Goal: Navigation & Orientation: Find specific page/section

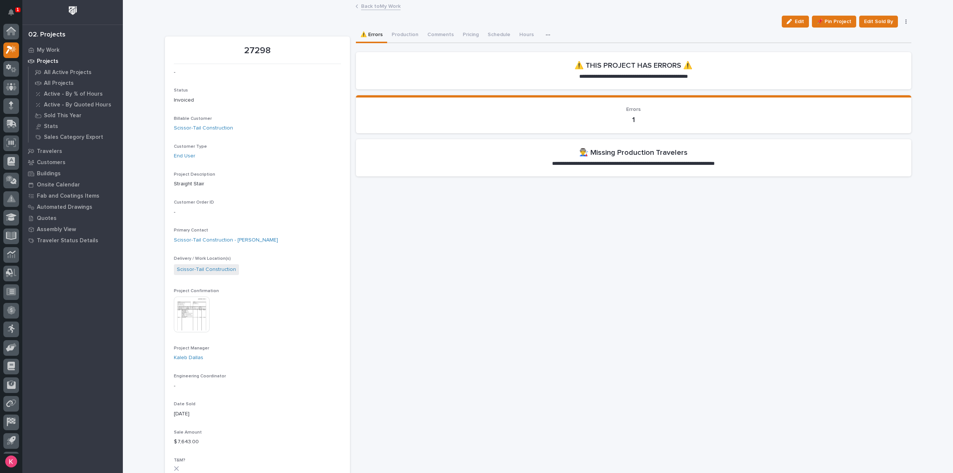
scroll to position [16, 0]
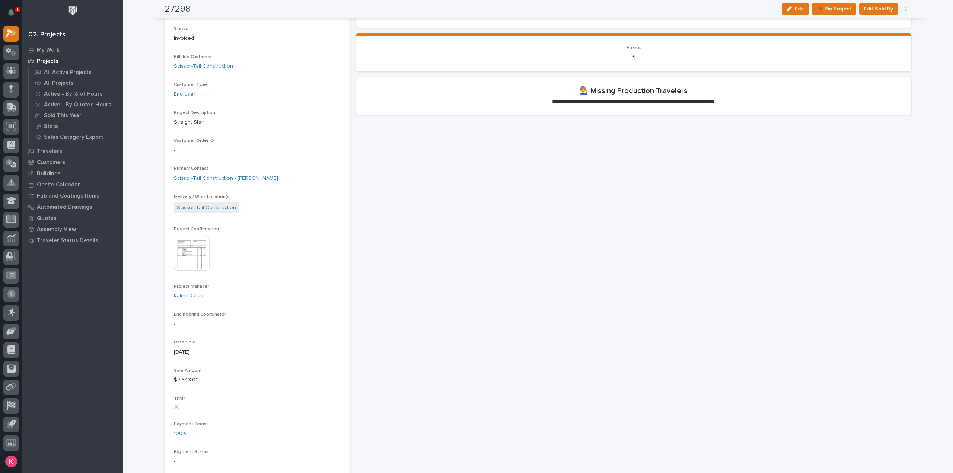
scroll to position [0, 0]
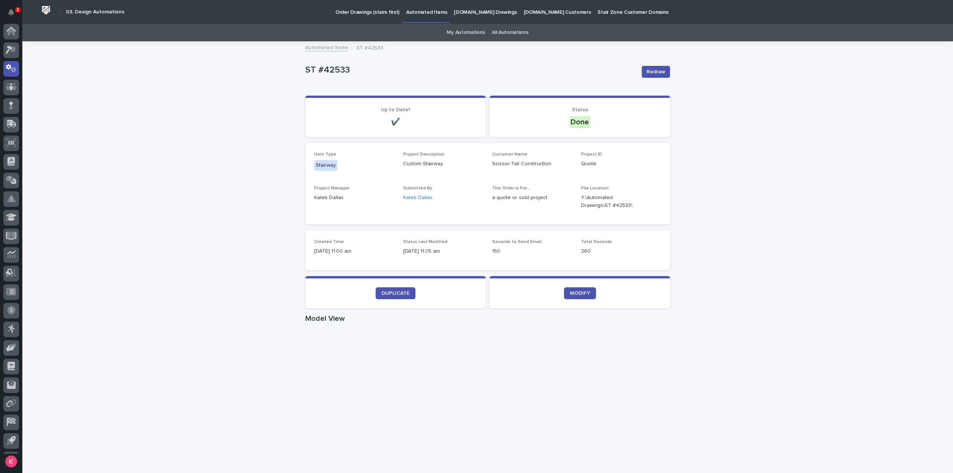
scroll to position [16, 0]
click at [510, 32] on link "All Automations" at bounding box center [510, 33] width 36 height 18
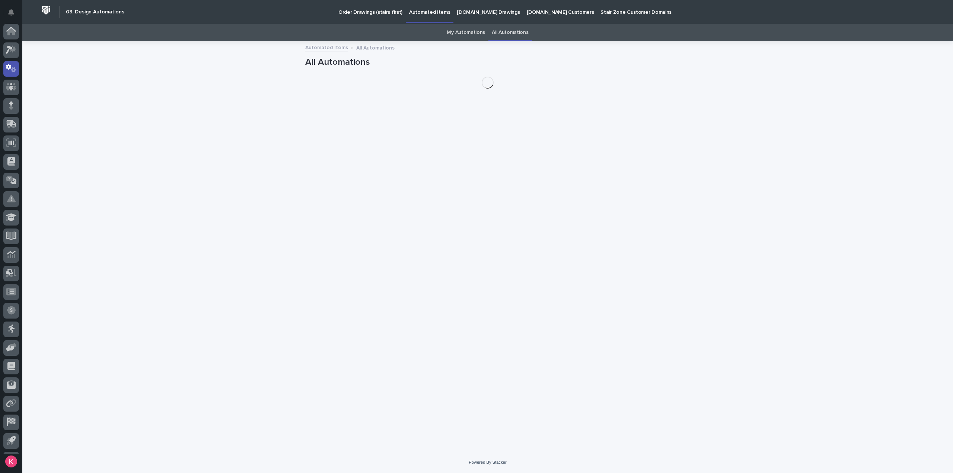
scroll to position [16, 0]
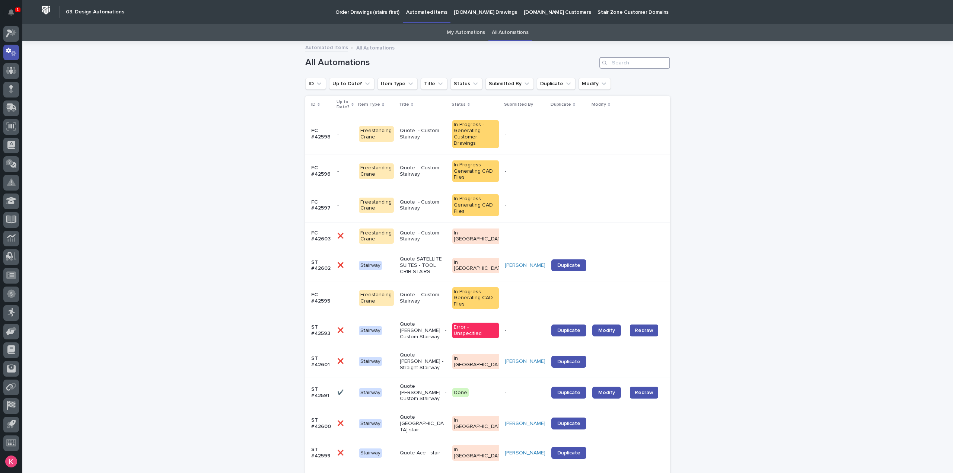
click at [650, 64] on input "Search" at bounding box center [635, 63] width 71 height 12
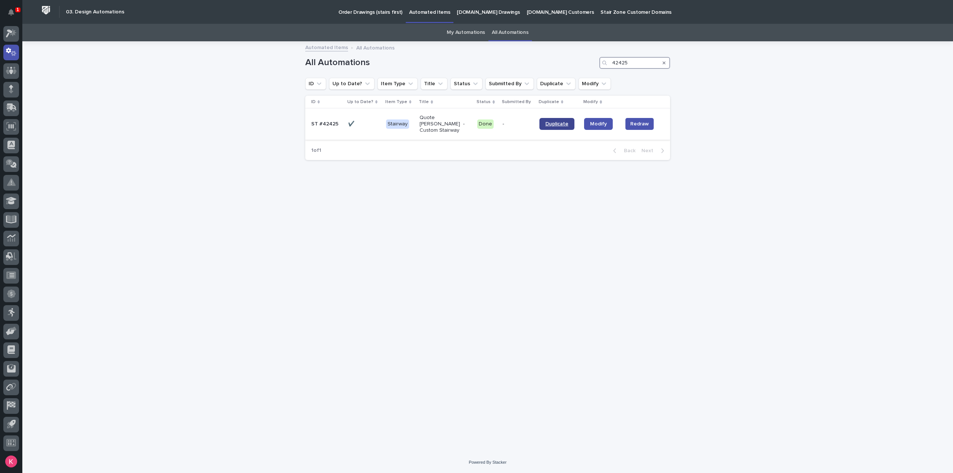
type input "42425"
click at [552, 122] on span "Duplicate" at bounding box center [557, 123] width 23 height 5
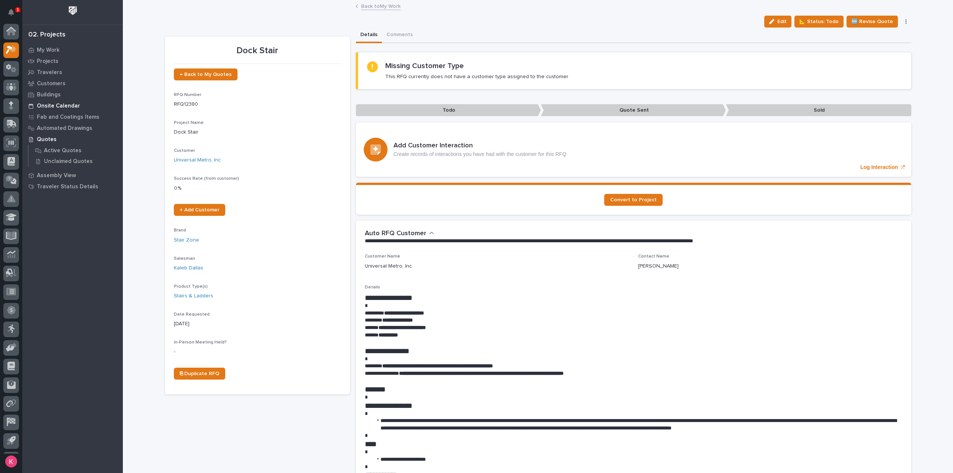
scroll to position [16, 0]
click at [36, 45] on div "My Work" at bounding box center [72, 50] width 97 height 10
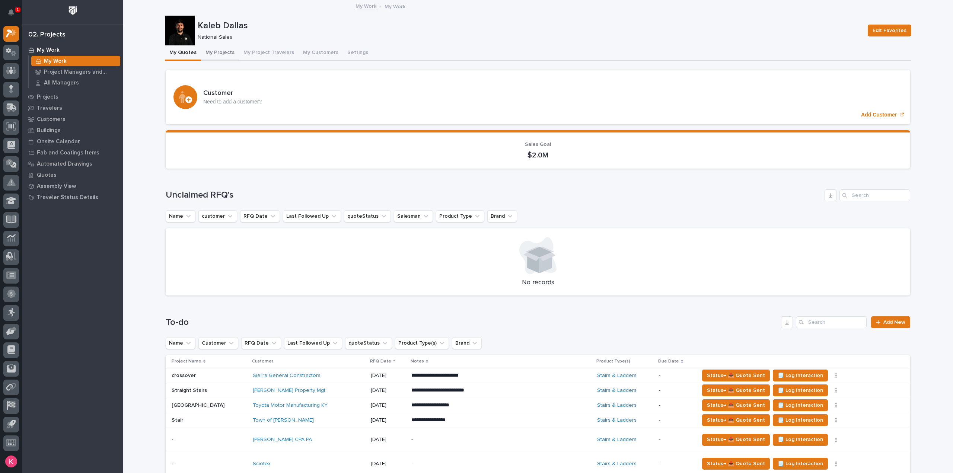
click at [222, 50] on button "My Projects" at bounding box center [220, 53] width 38 height 16
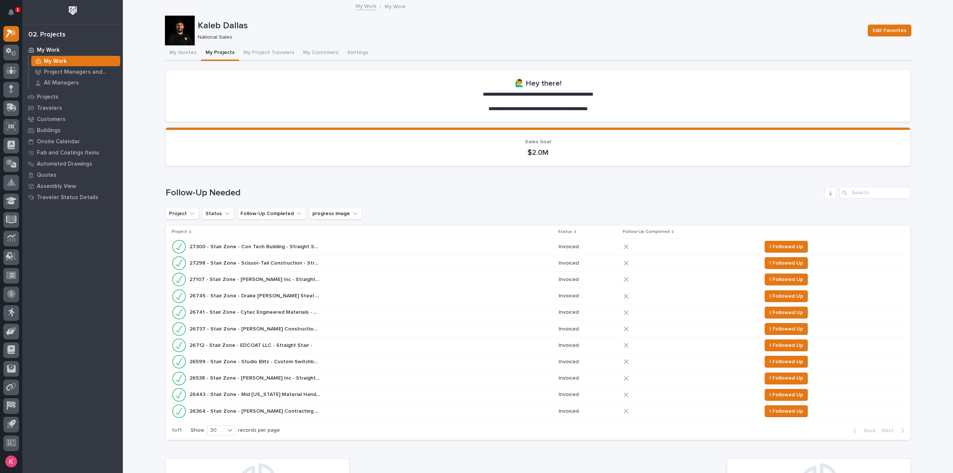
scroll to position [372, 0]
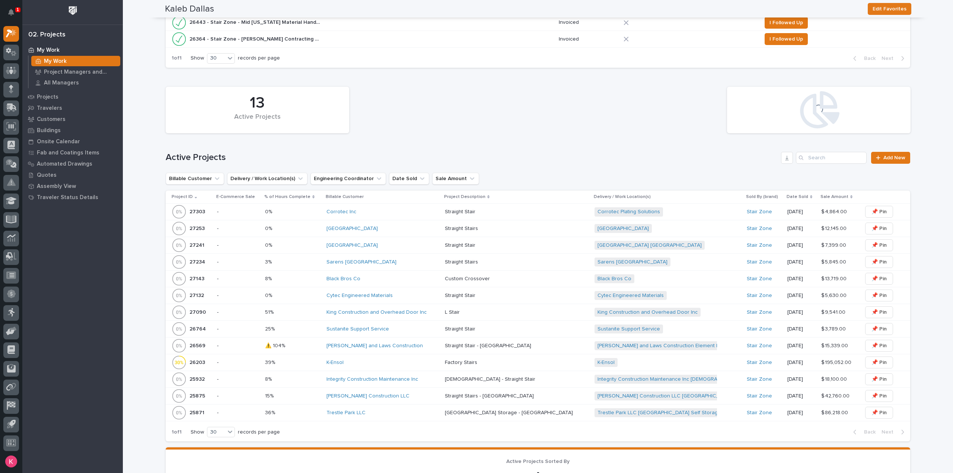
click at [371, 354] on td "K-Ensol" at bounding box center [383, 362] width 118 height 17
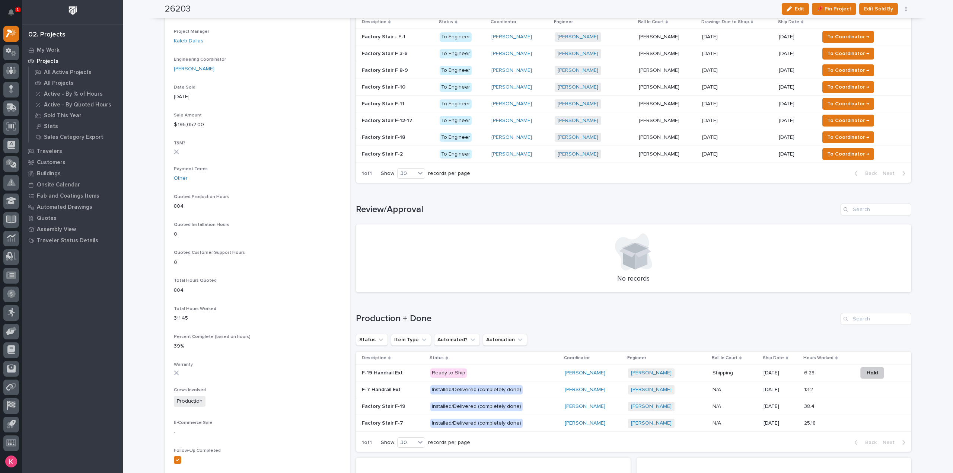
scroll to position [447, 0]
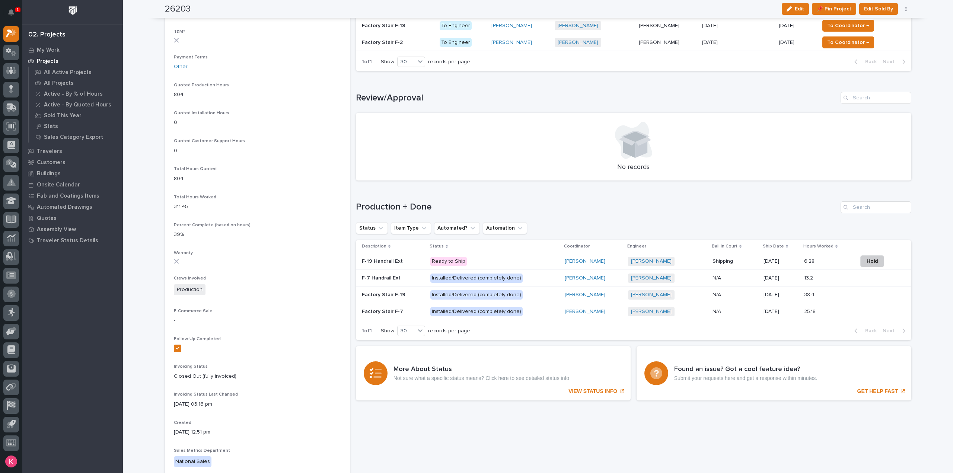
click at [533, 276] on p "Installed/Delivered (completely done)" at bounding box center [495, 278] width 128 height 9
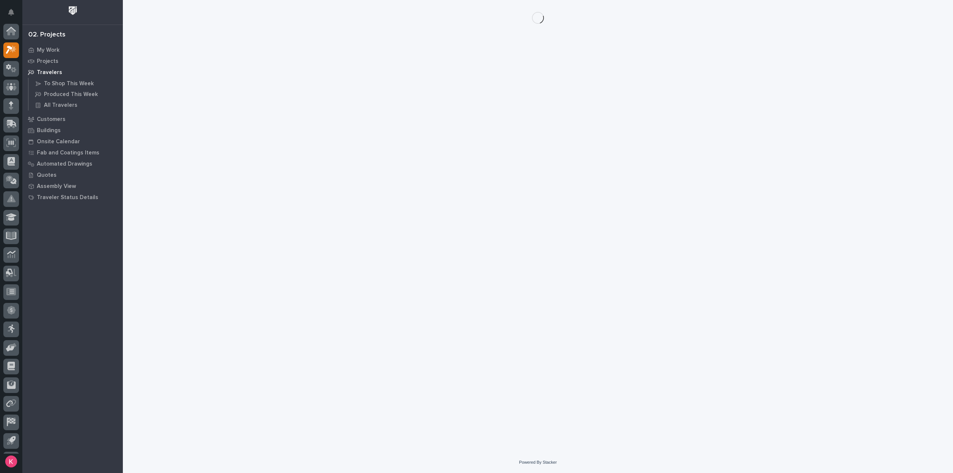
scroll to position [16, 0]
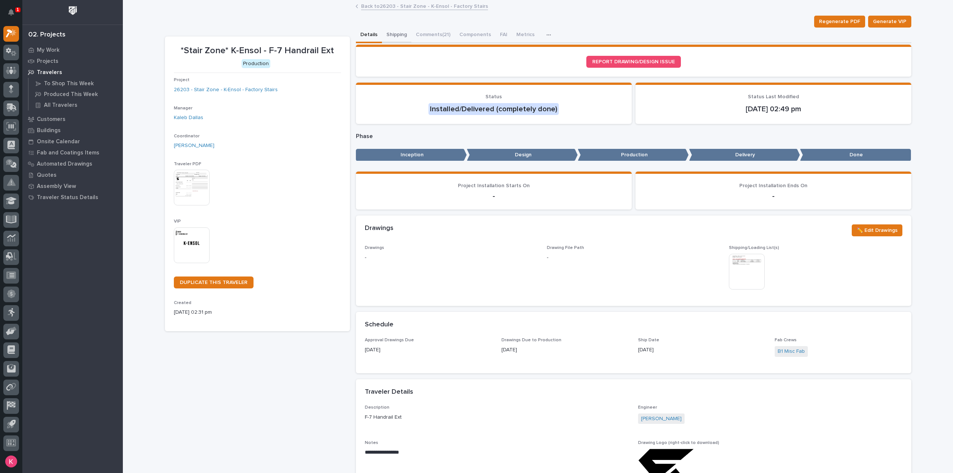
click at [393, 31] on button "Shipping" at bounding box center [396, 36] width 29 height 16
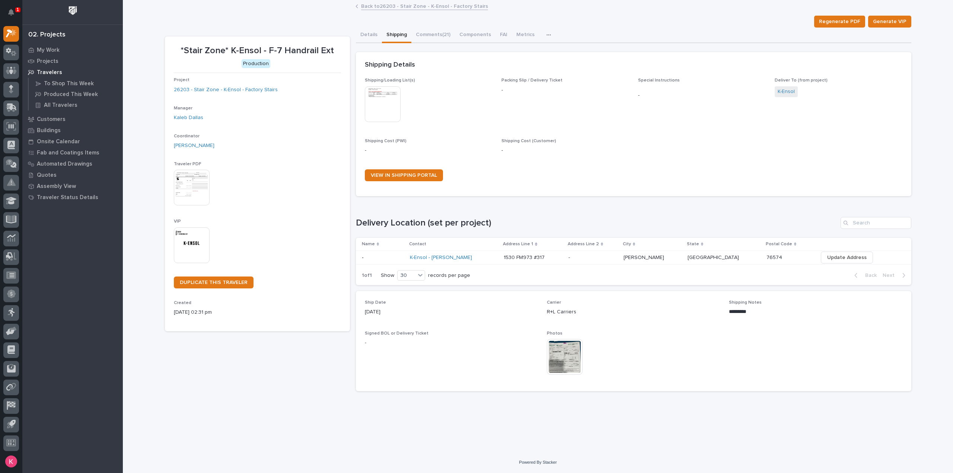
click at [552, 358] on img at bounding box center [565, 357] width 36 height 36
click at [574, 361] on img at bounding box center [565, 357] width 36 height 36
drag, startPoint x: 757, startPoint y: 312, endPoint x: 731, endPoint y: 312, distance: 25.3
click at [730, 312] on p "*********" at bounding box center [815, 311] width 173 height 7
copy p "*********"
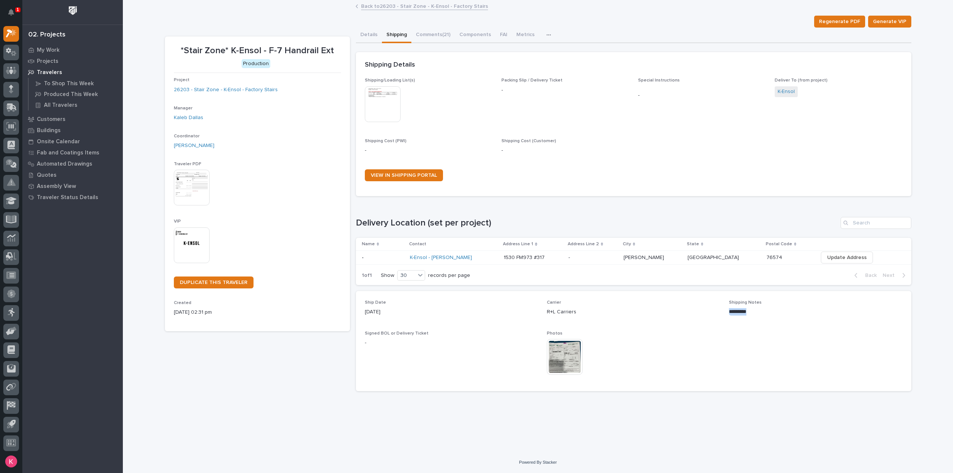
click at [734, 314] on p "*********" at bounding box center [815, 311] width 173 height 7
copy p "*********"
click at [15, 33] on icon at bounding box center [13, 32] width 6 height 7
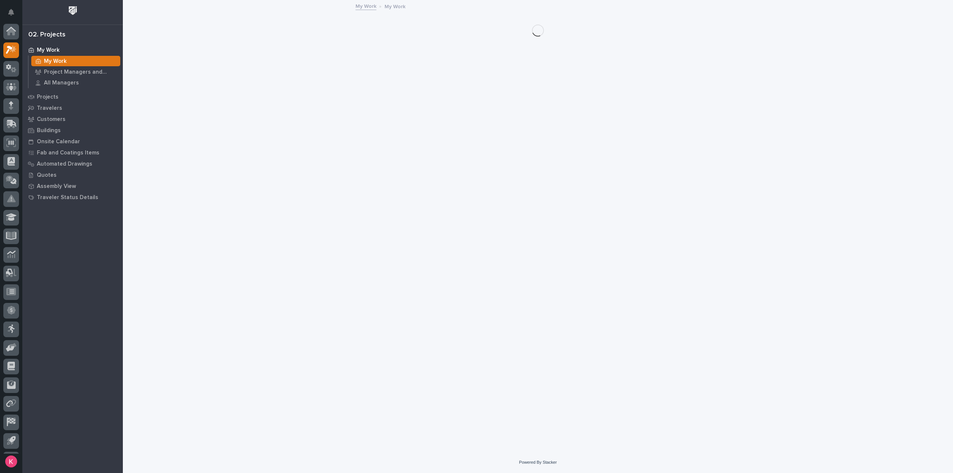
scroll to position [16, 0]
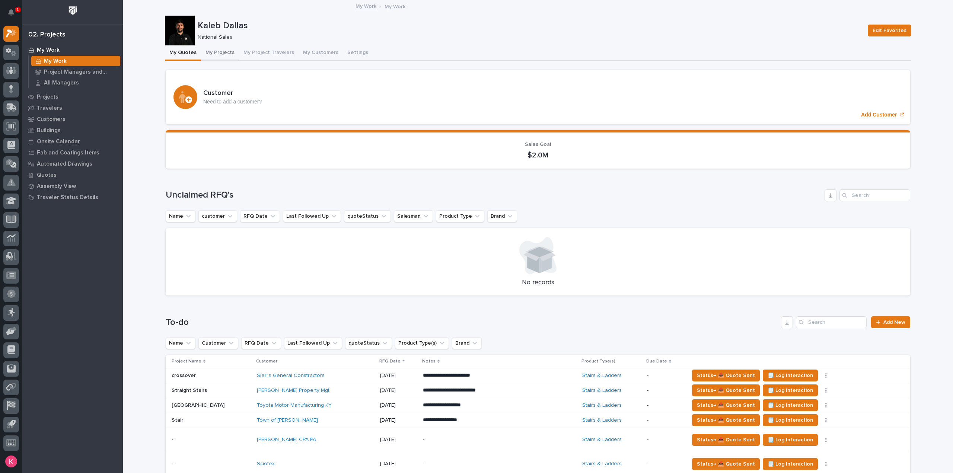
click at [226, 55] on button "My Projects" at bounding box center [220, 53] width 38 height 16
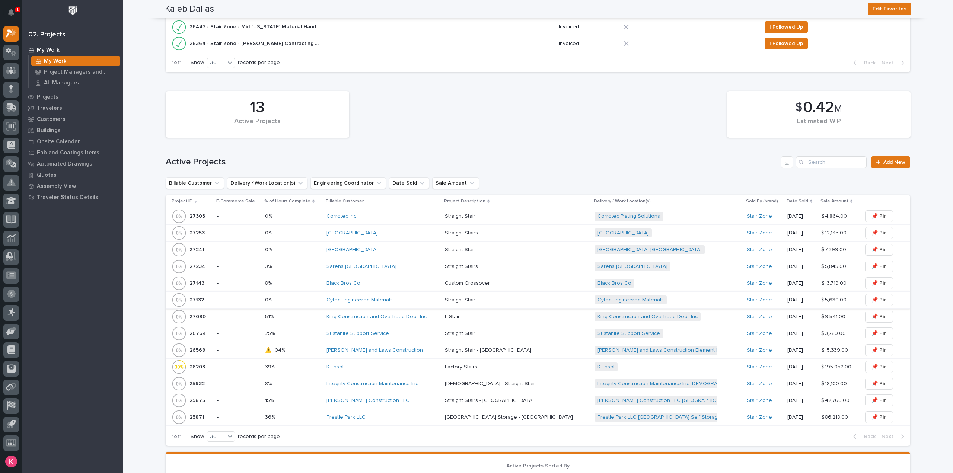
scroll to position [410, 0]
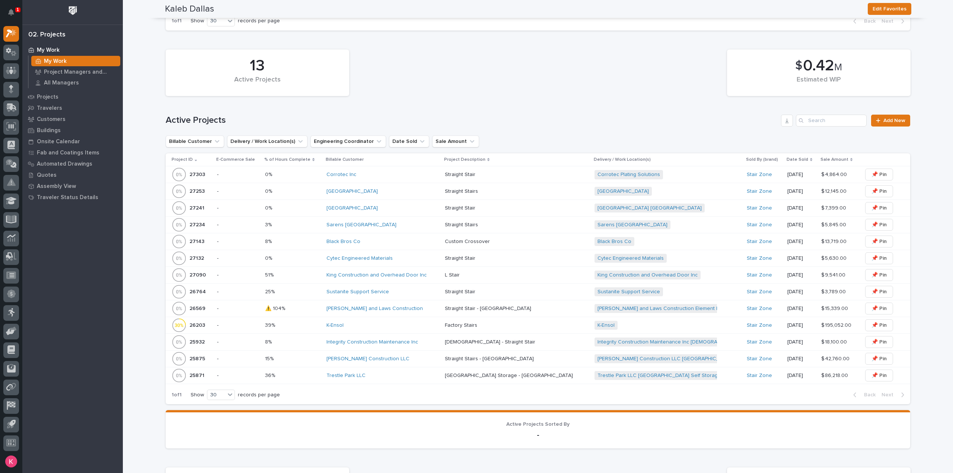
click at [410, 295] on div "Sustanite Support Service" at bounding box center [383, 292] width 112 height 12
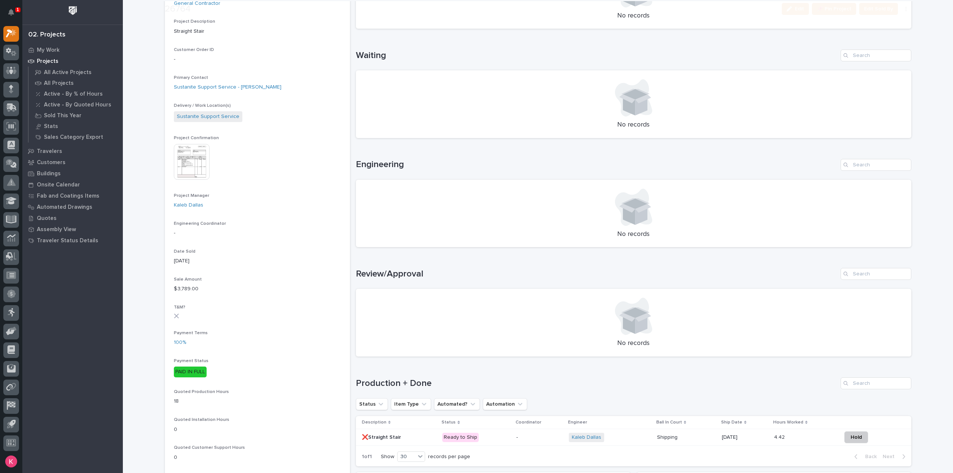
scroll to position [298, 0]
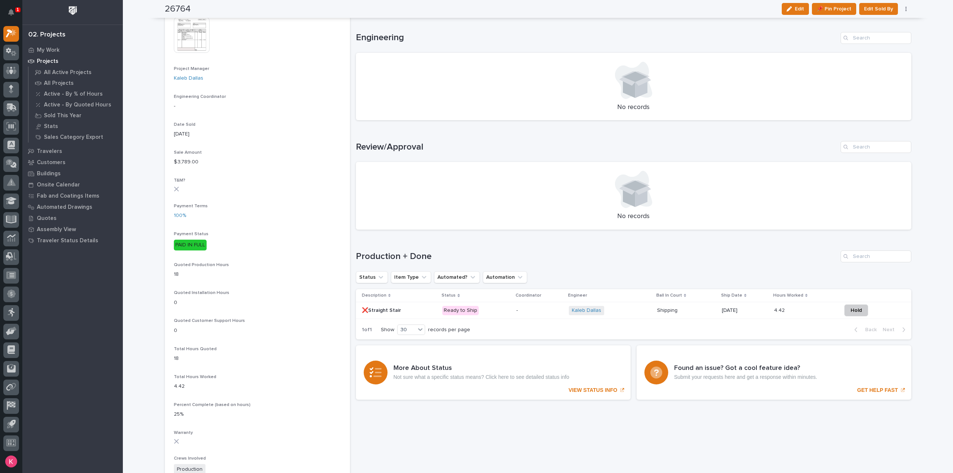
click at [536, 311] on p "-" at bounding box center [540, 311] width 47 height 6
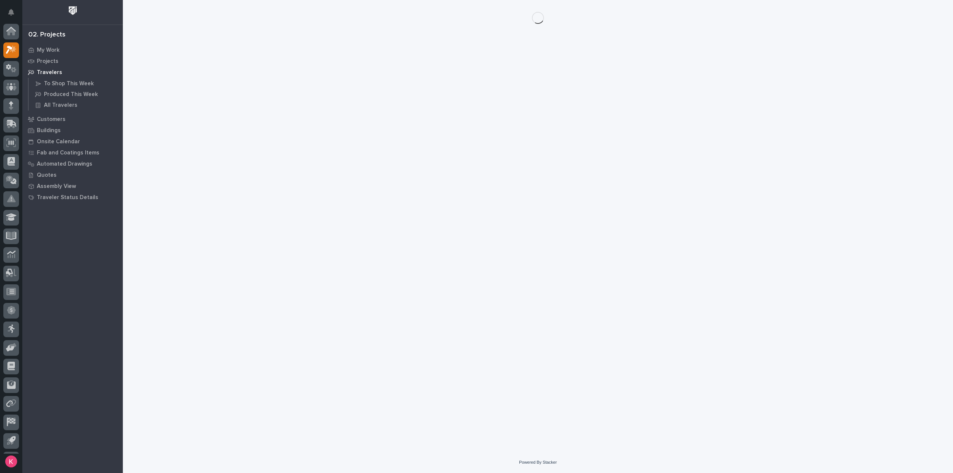
scroll to position [16, 0]
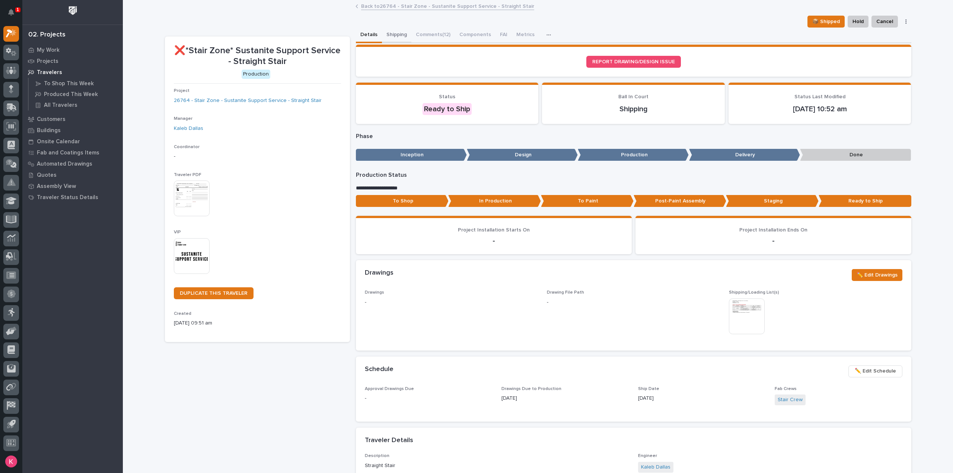
click at [400, 36] on button "Shipping" at bounding box center [396, 36] width 29 height 16
